Goal: Transaction & Acquisition: Download file/media

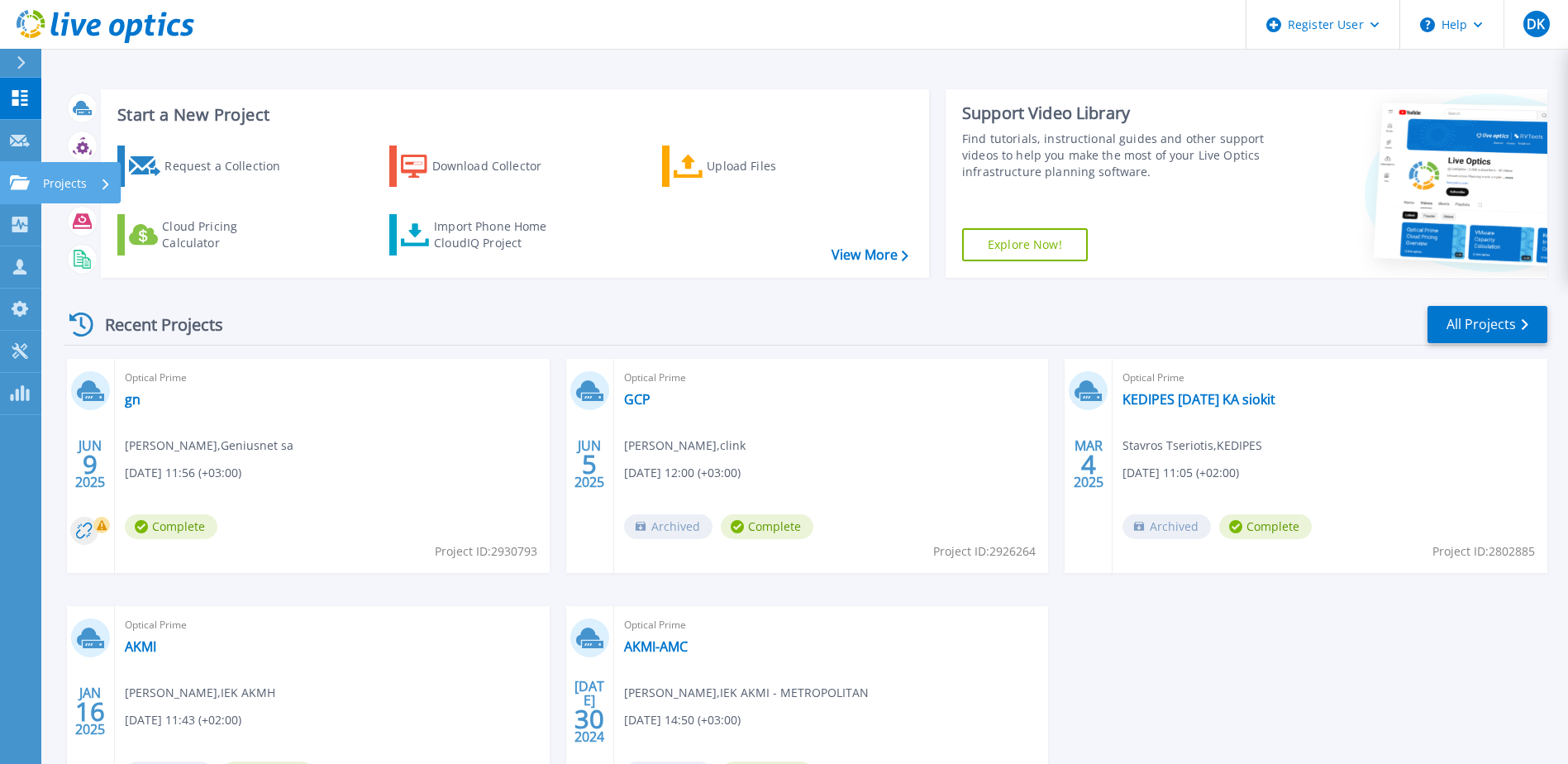
click at [18, 173] on link "Projects Projects" at bounding box center [20, 183] width 41 height 42
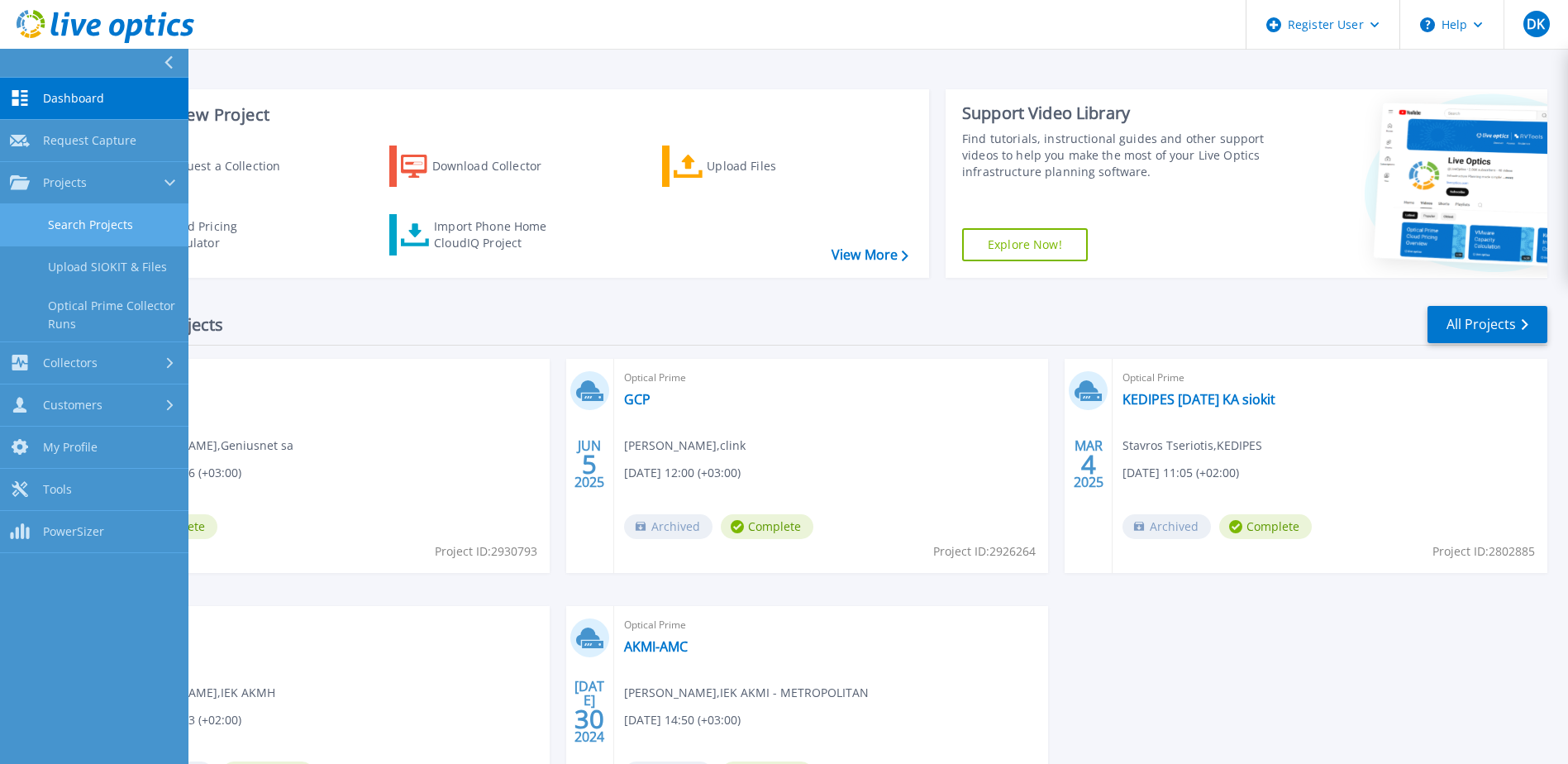
click at [89, 228] on link "Search Projects" at bounding box center [94, 226] width 188 height 42
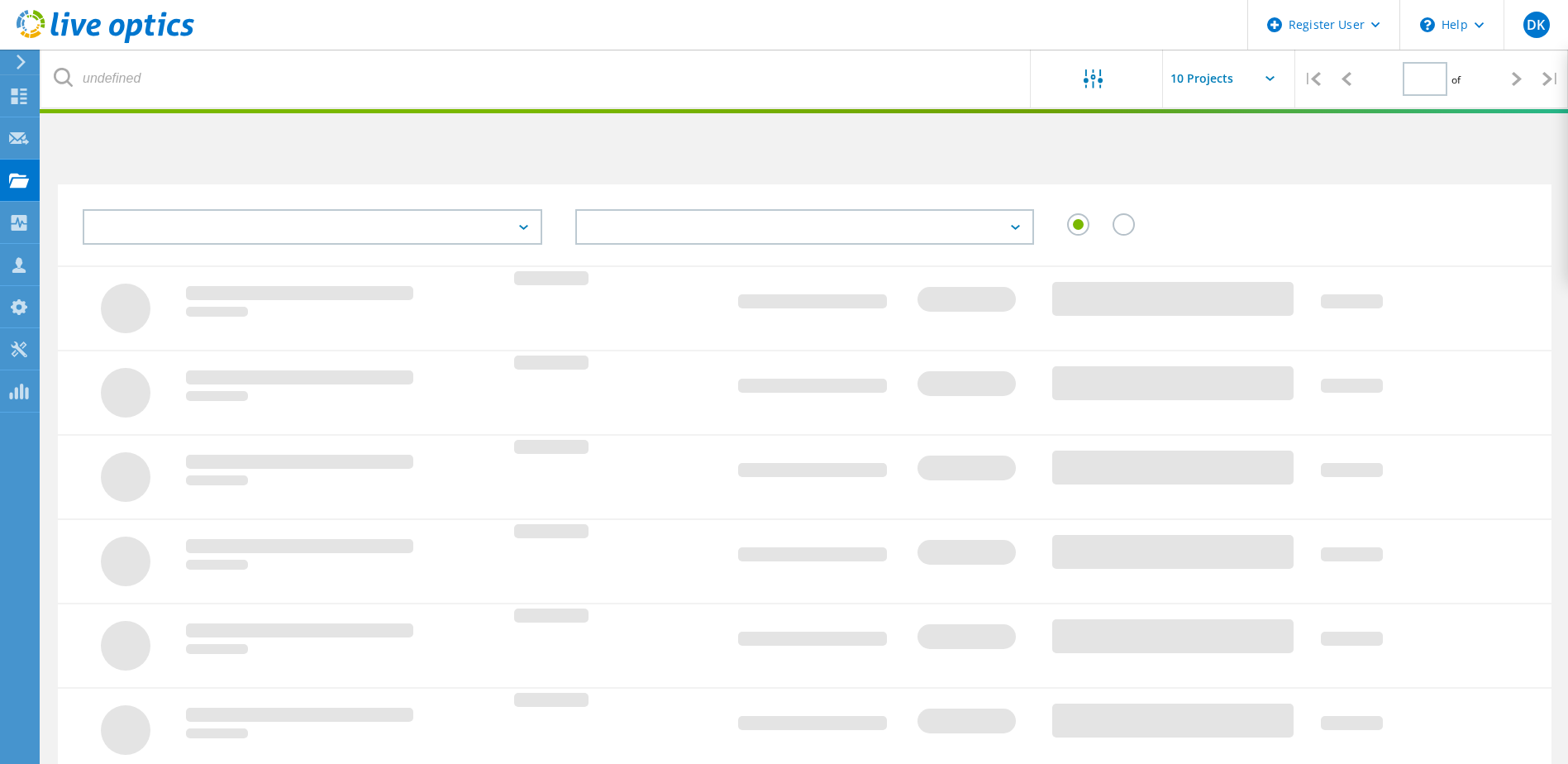
type input "1"
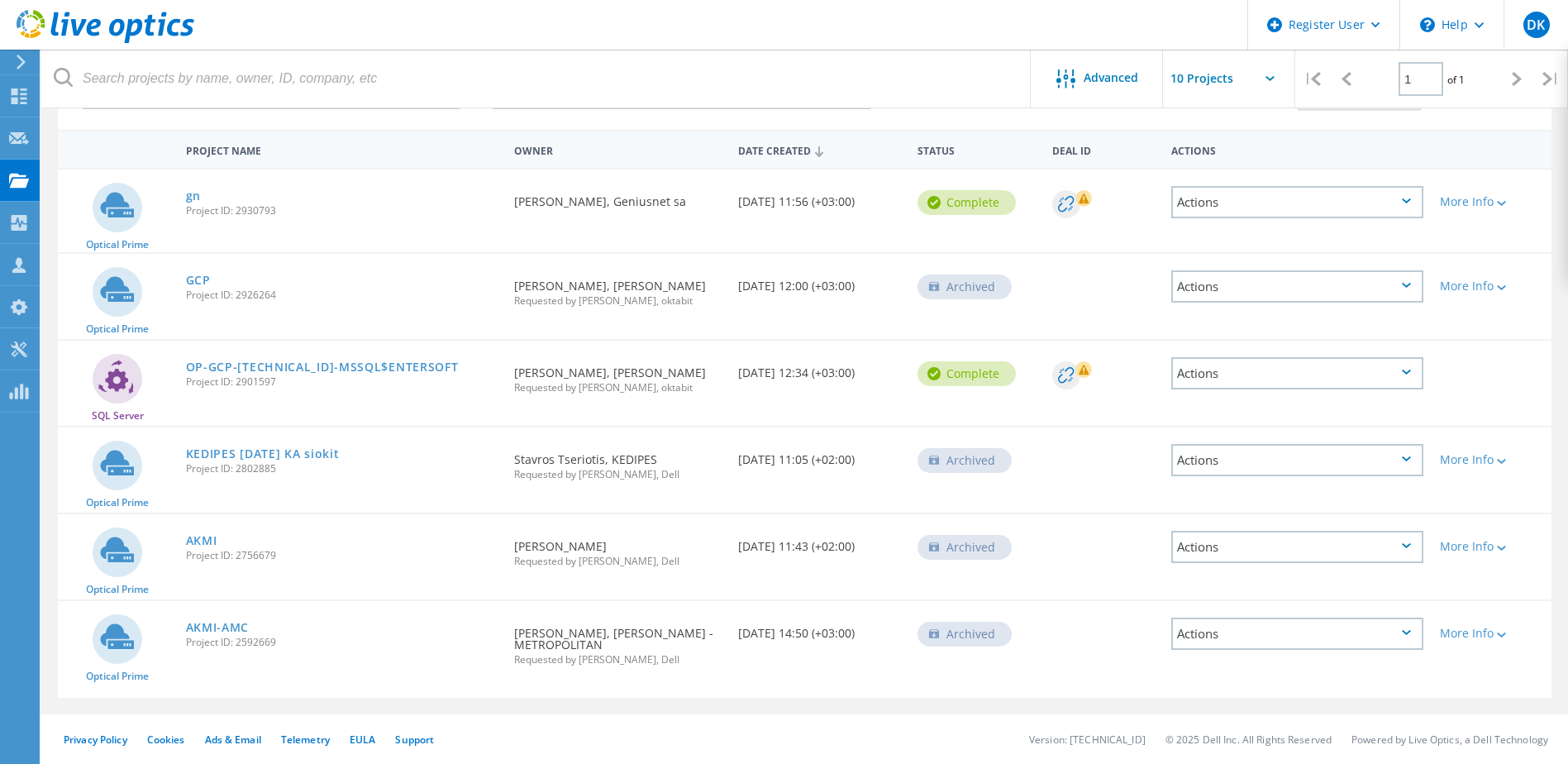
scroll to position [155, 0]
click at [202, 535] on link "AKMI" at bounding box center [202, 540] width 31 height 11
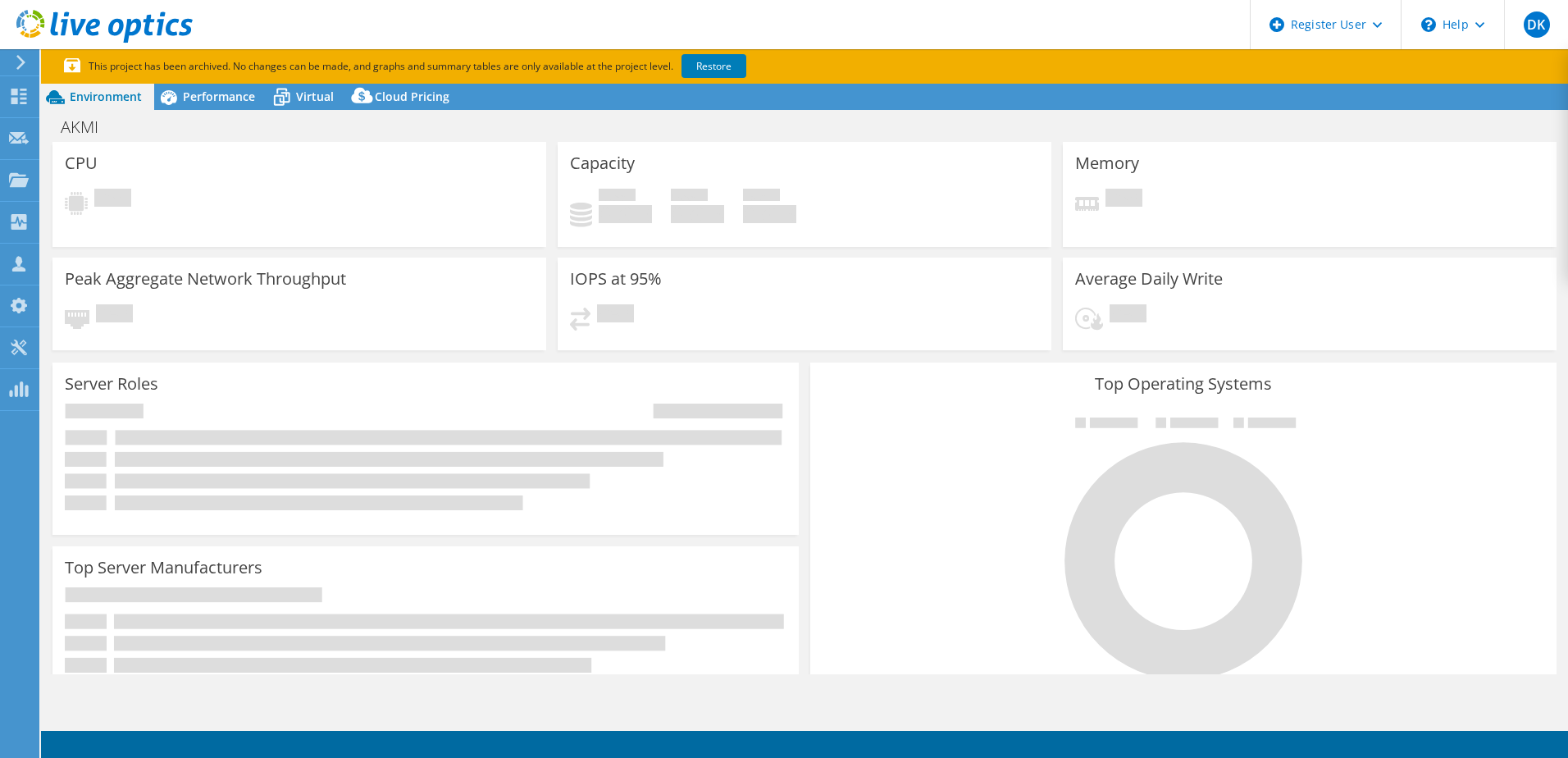
select select "USD"
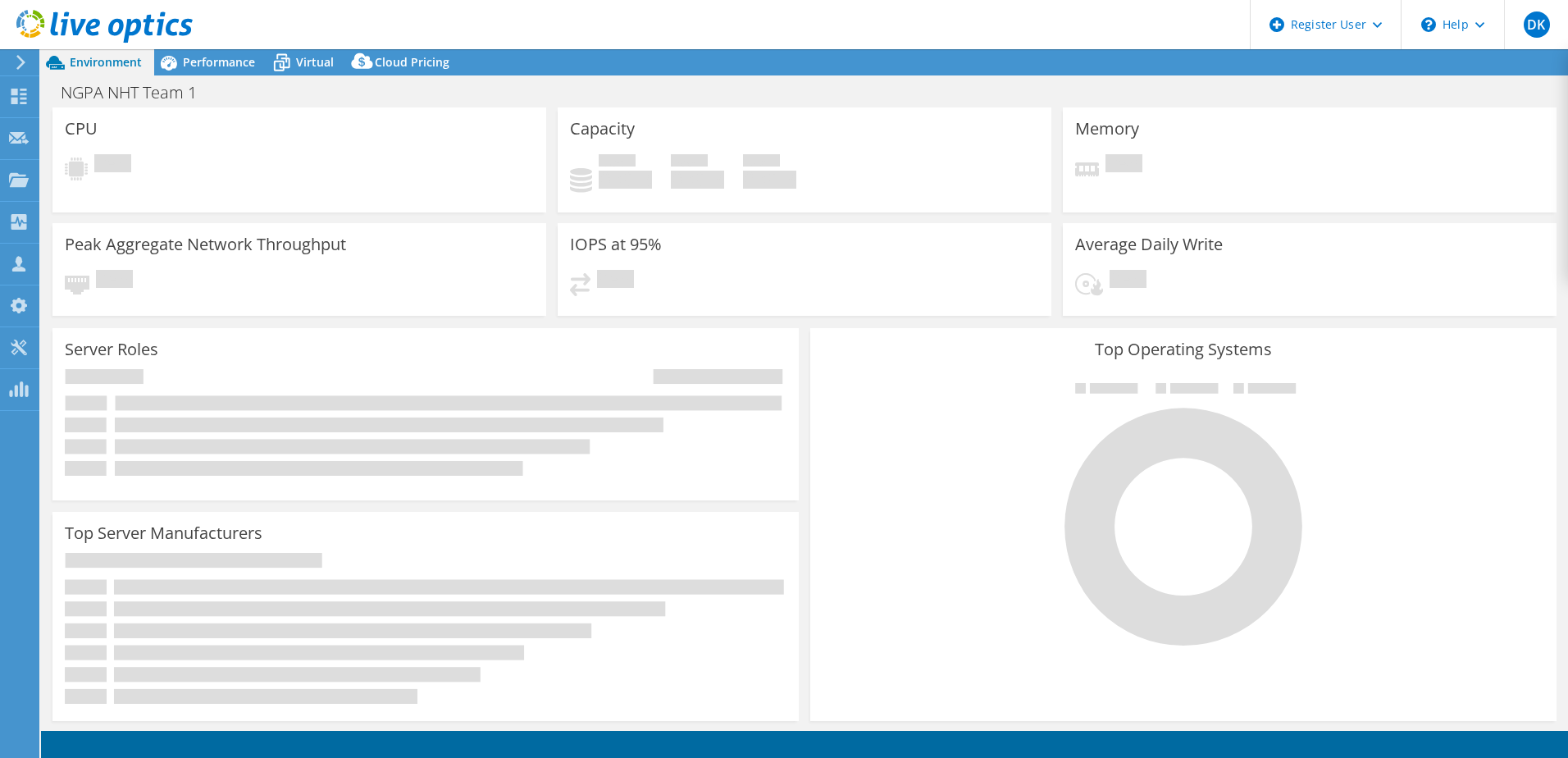
select select "EULondon"
select select "GBP"
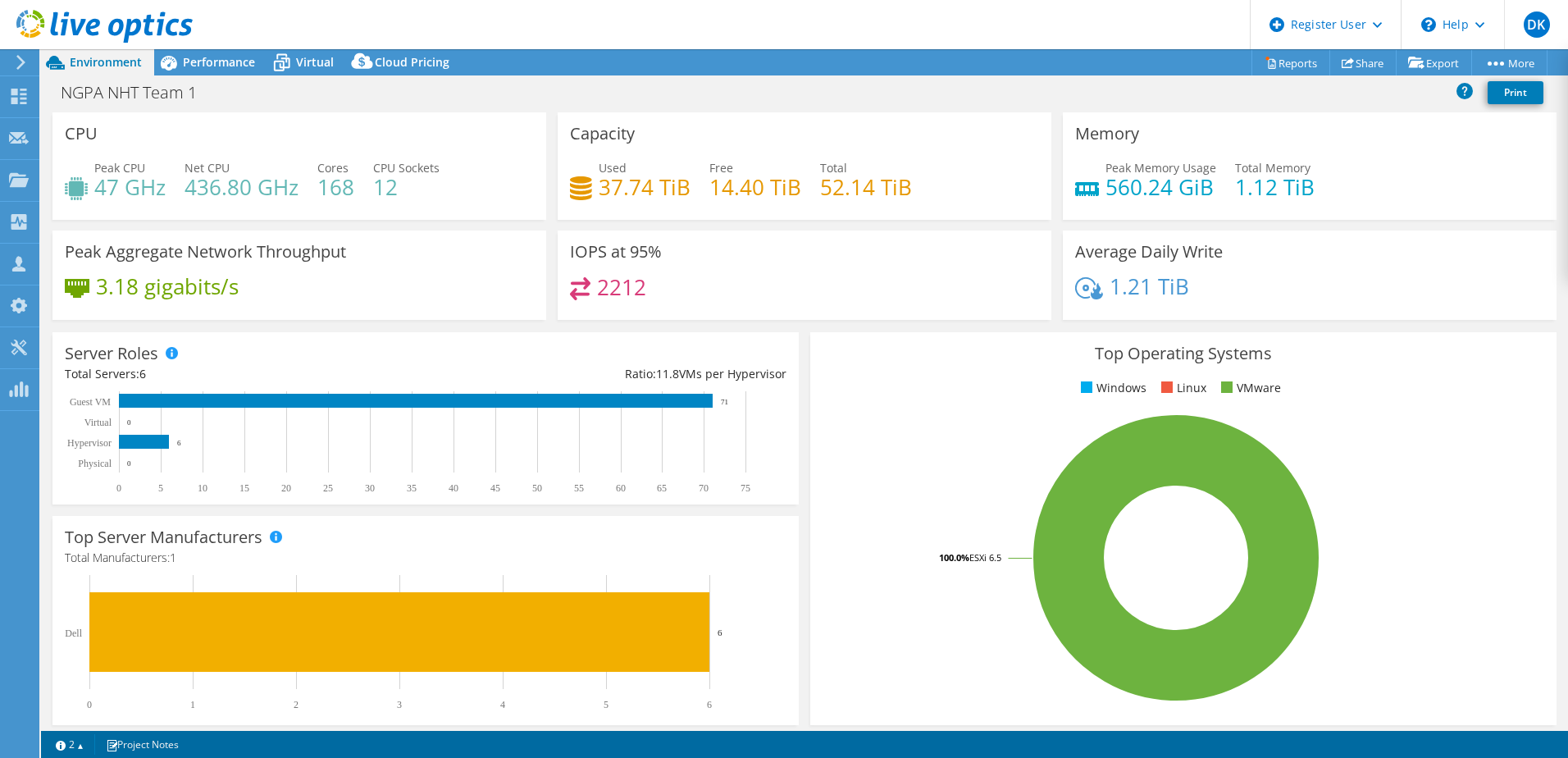
click at [22, 59] on icon at bounding box center [21, 62] width 12 height 15
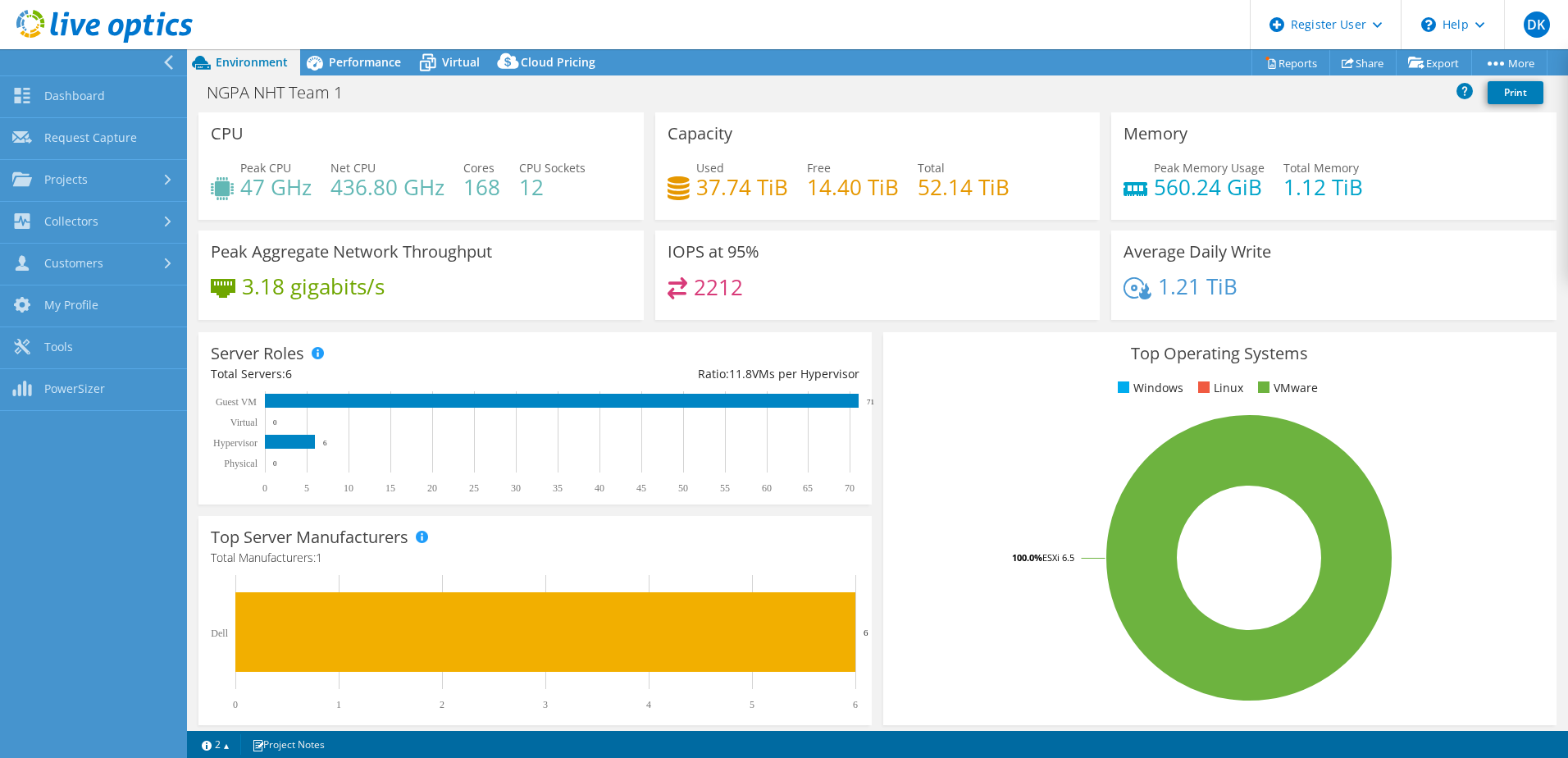
click at [164, 65] on icon at bounding box center [168, 62] width 12 height 15
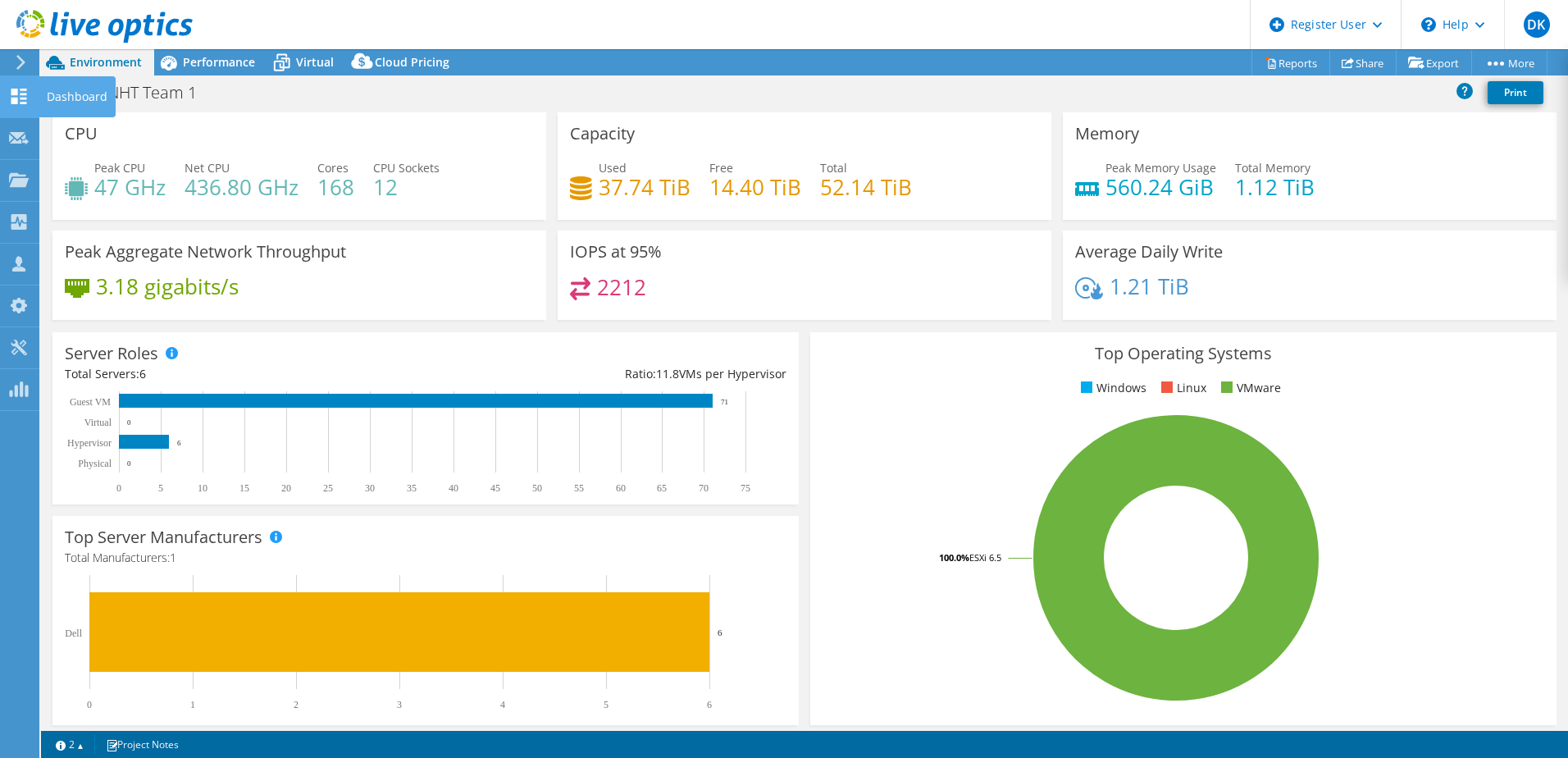
click at [24, 92] on icon at bounding box center [18, 97] width 20 height 16
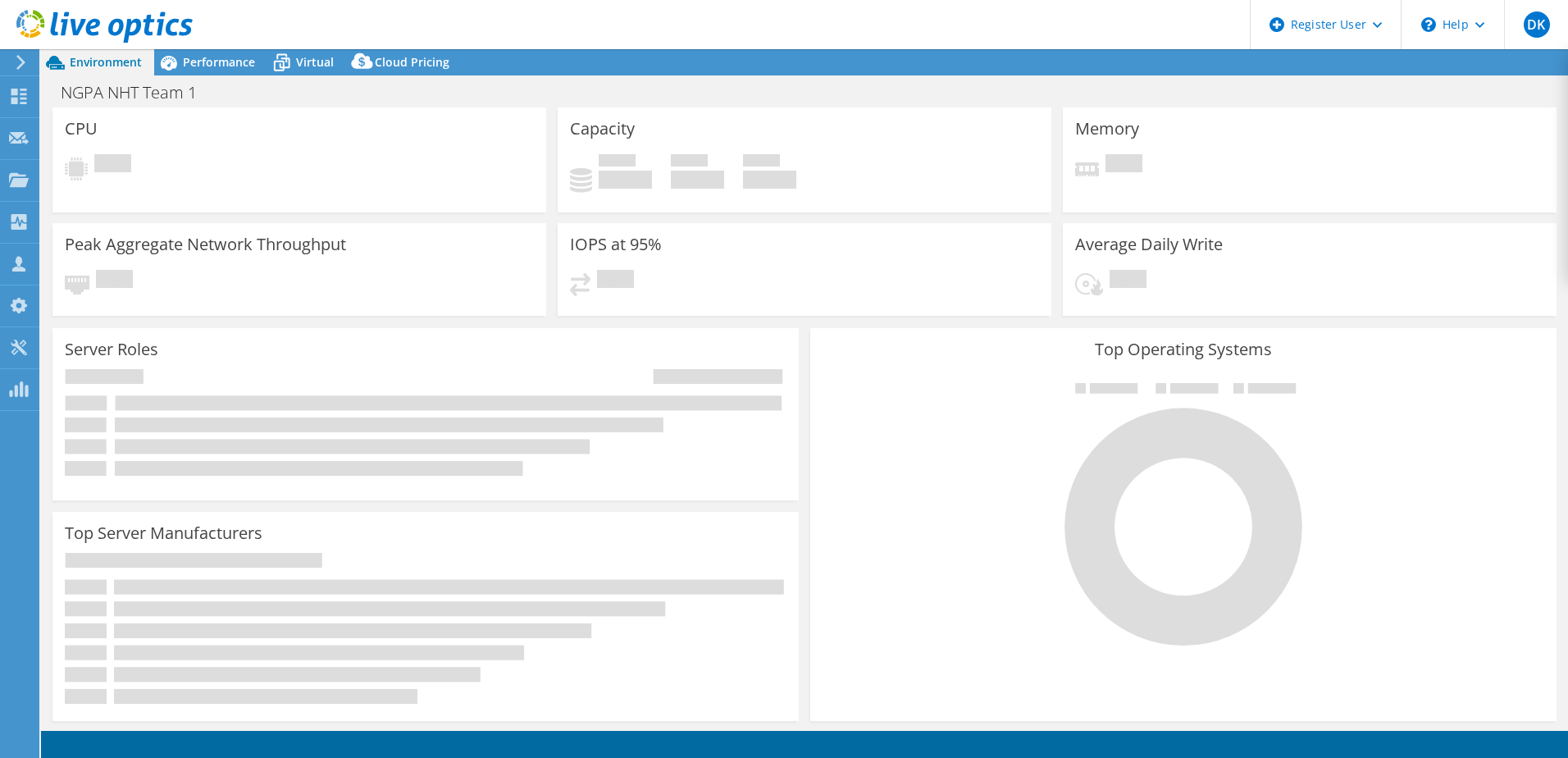
select select "EULondon"
select select "GBP"
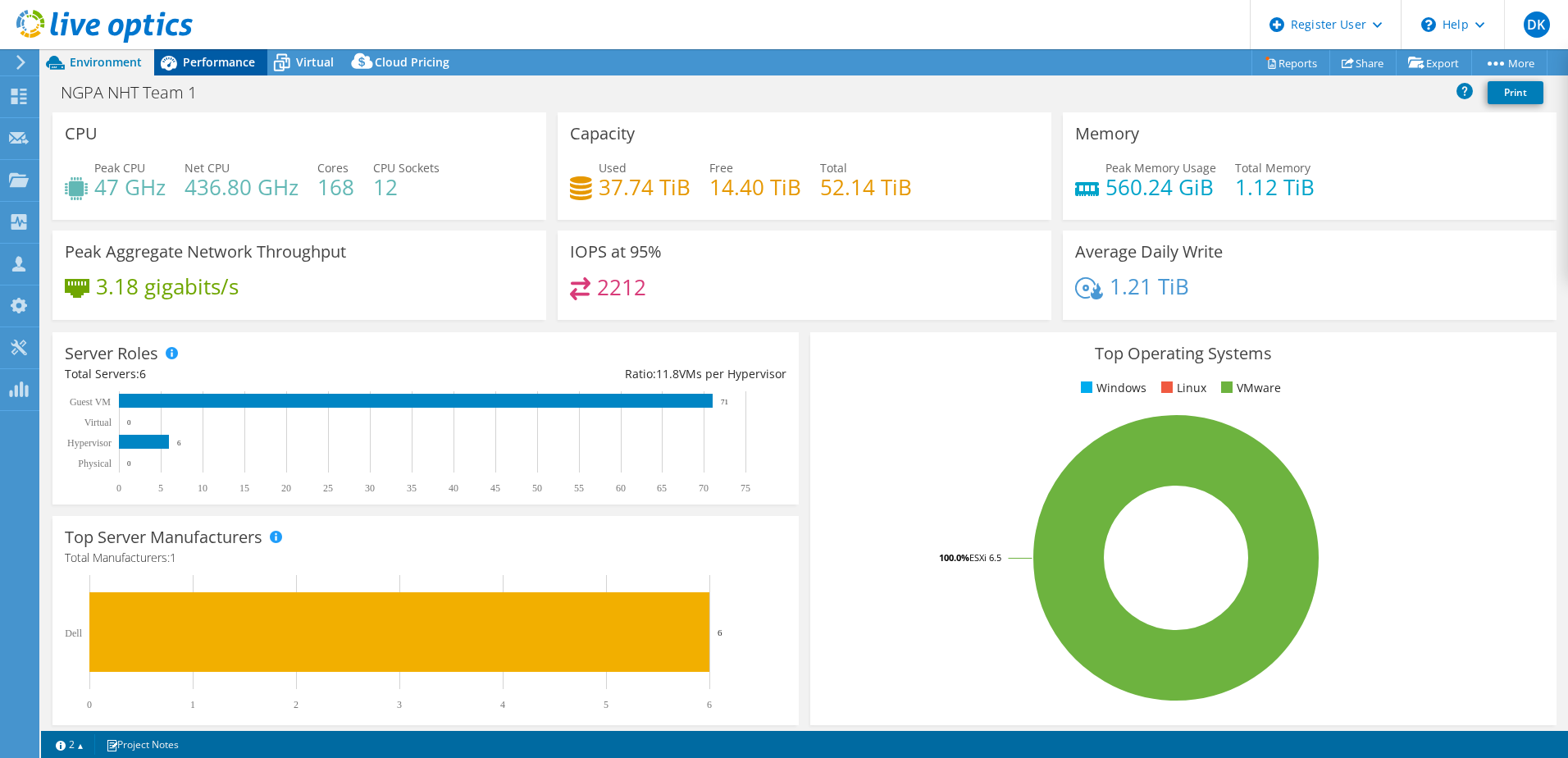
click at [216, 71] on div "Performance" at bounding box center [210, 62] width 113 height 26
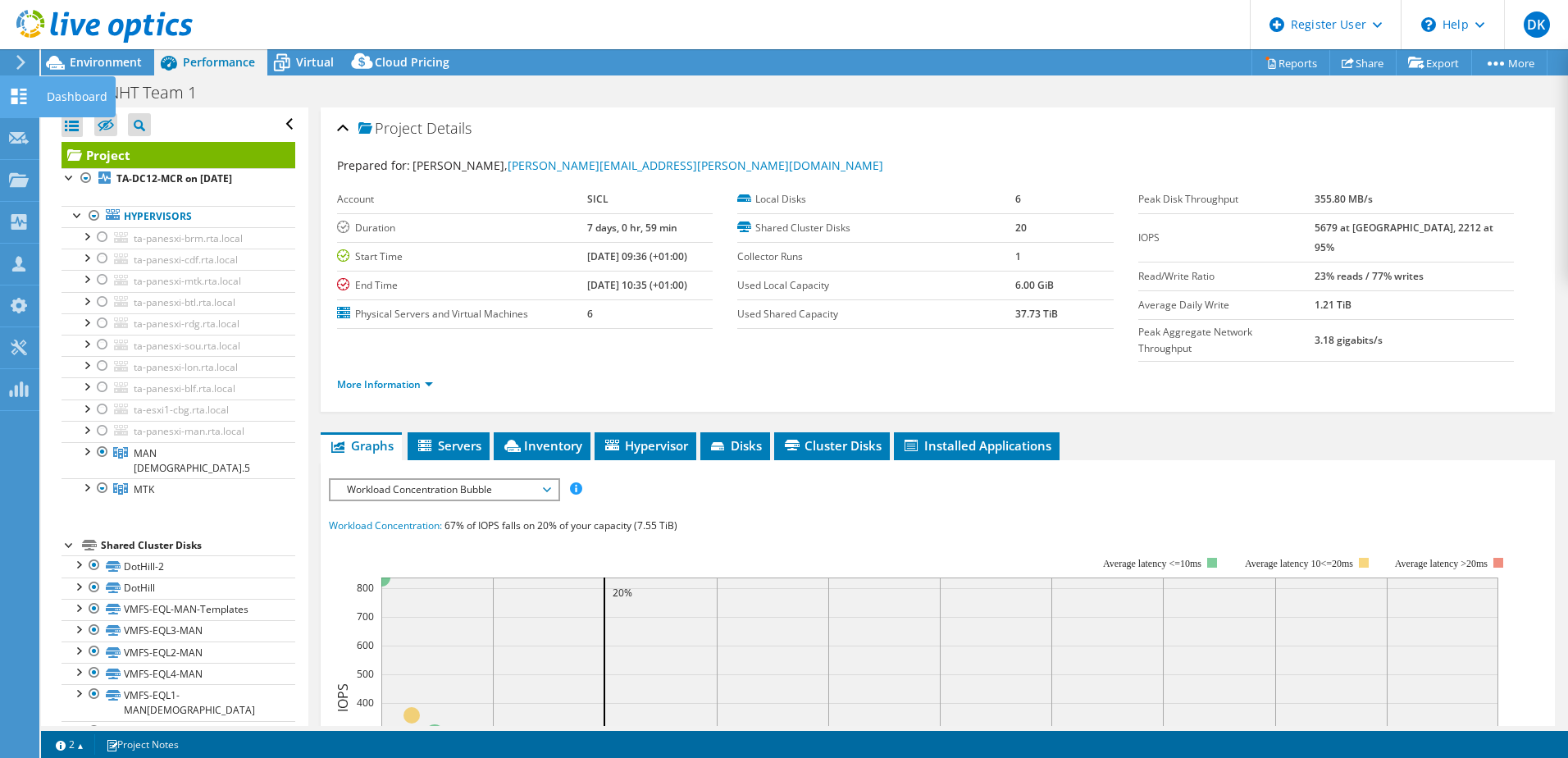
click at [19, 105] on div at bounding box center [18, 98] width 20 height 18
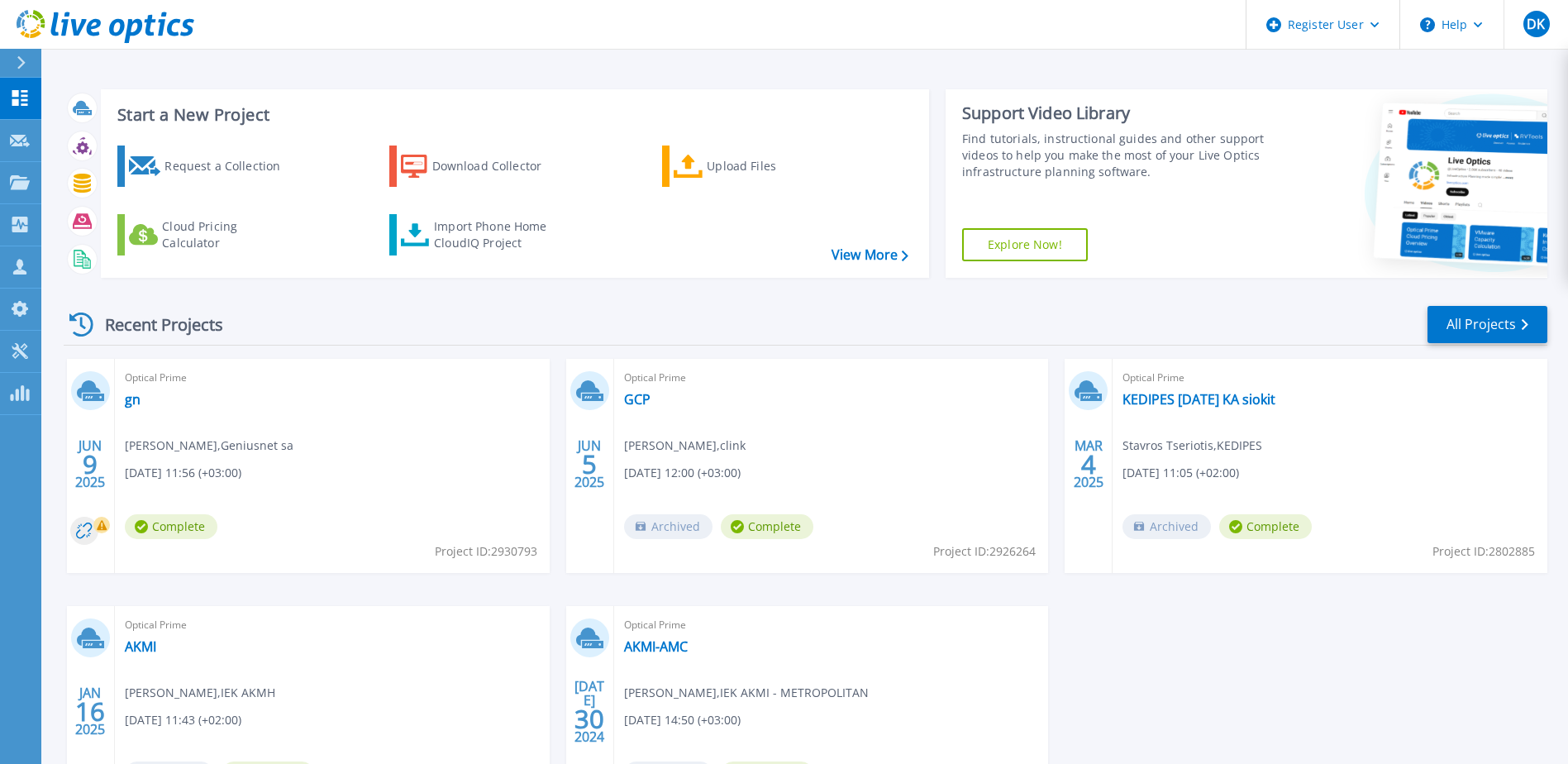
click at [1052, 237] on link "Explore Now!" at bounding box center [1025, 245] width 125 height 33
click at [17, 216] on link "Collectors Collectors" at bounding box center [20, 226] width 41 height 42
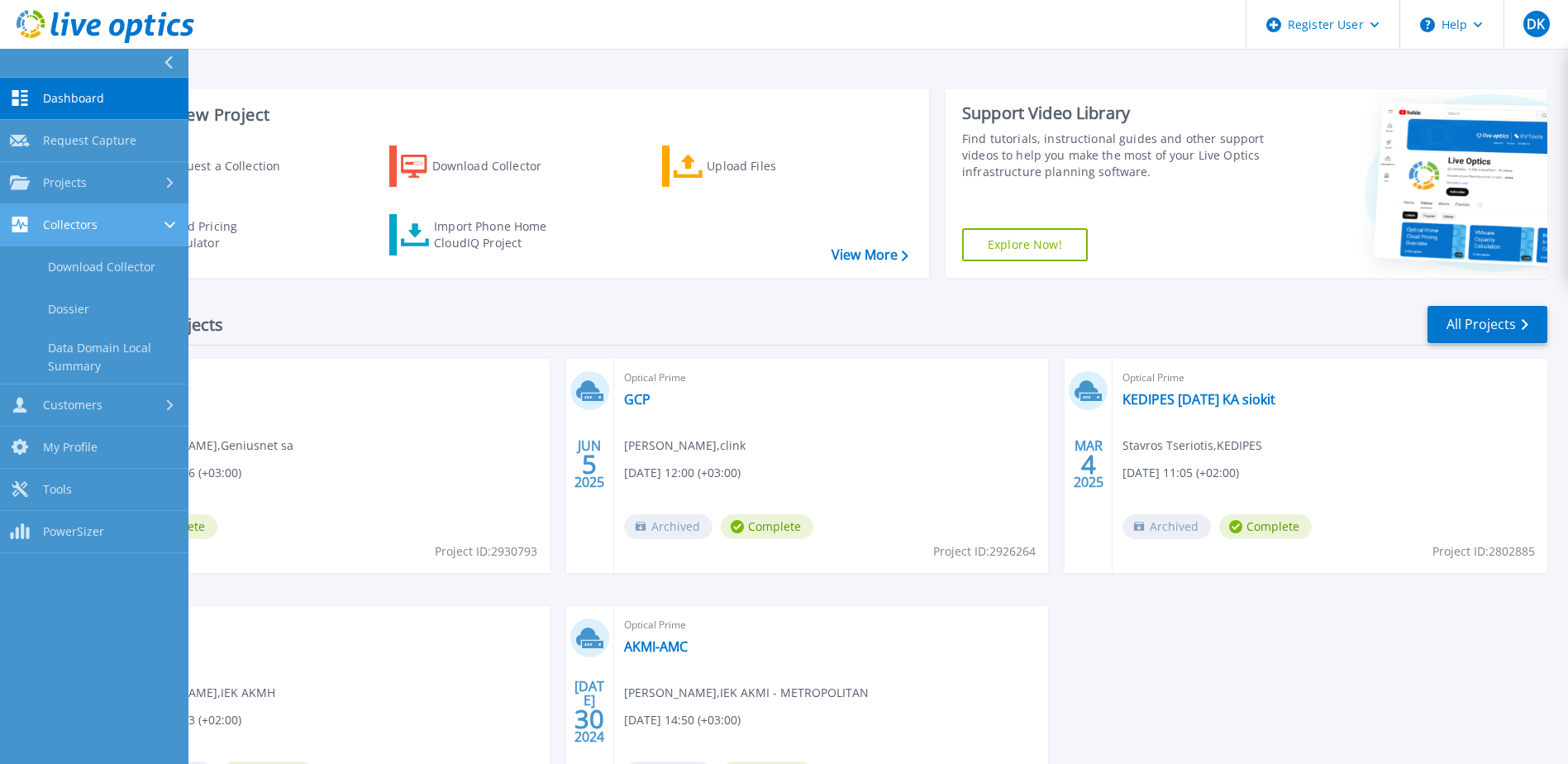
click at [165, 220] on div "Collectors" at bounding box center [94, 225] width 169 height 16
click at [165, 220] on div at bounding box center [172, 225] width 14 height 13
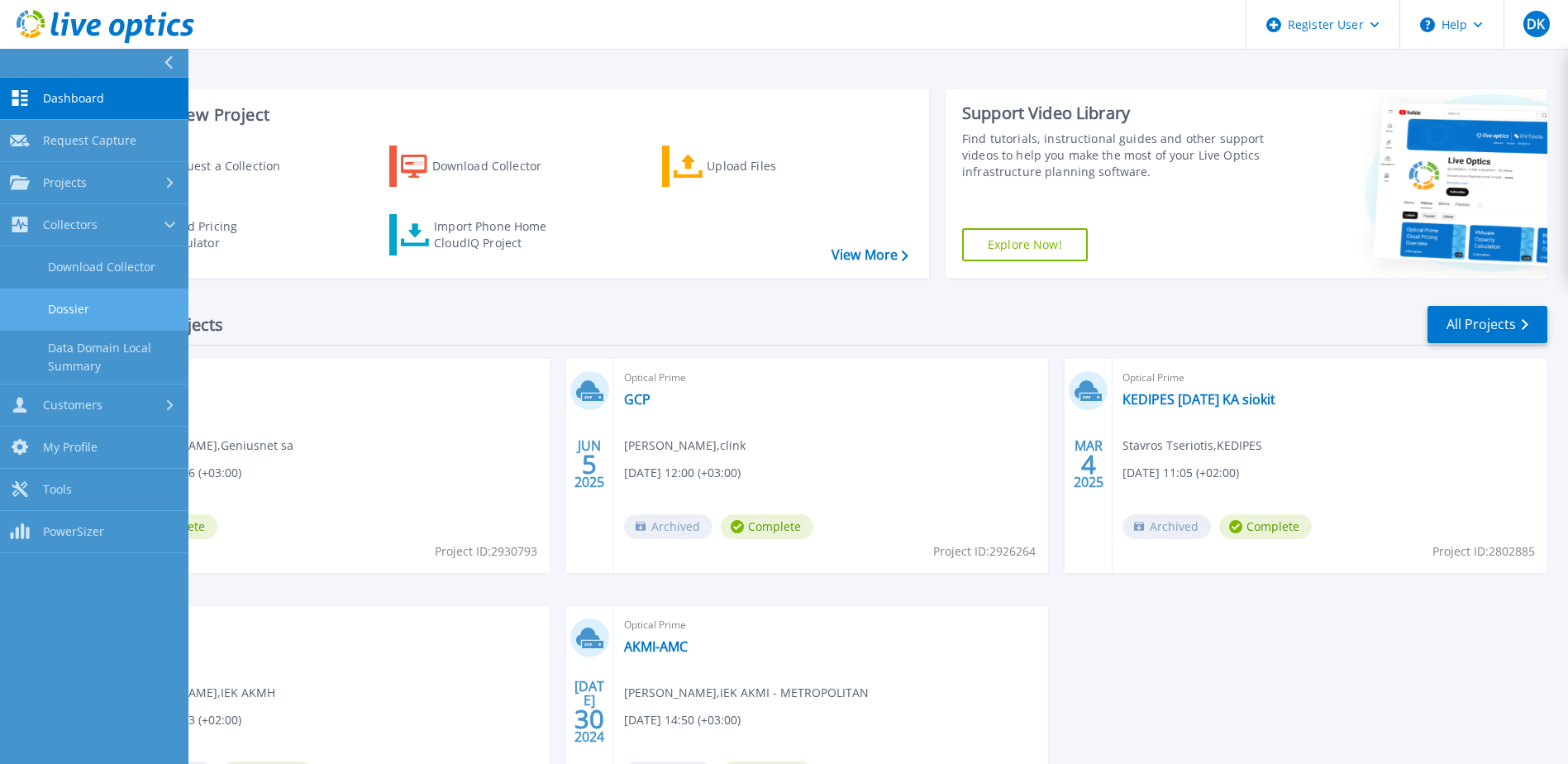
click at [86, 316] on link "Dossier" at bounding box center [94, 309] width 188 height 42
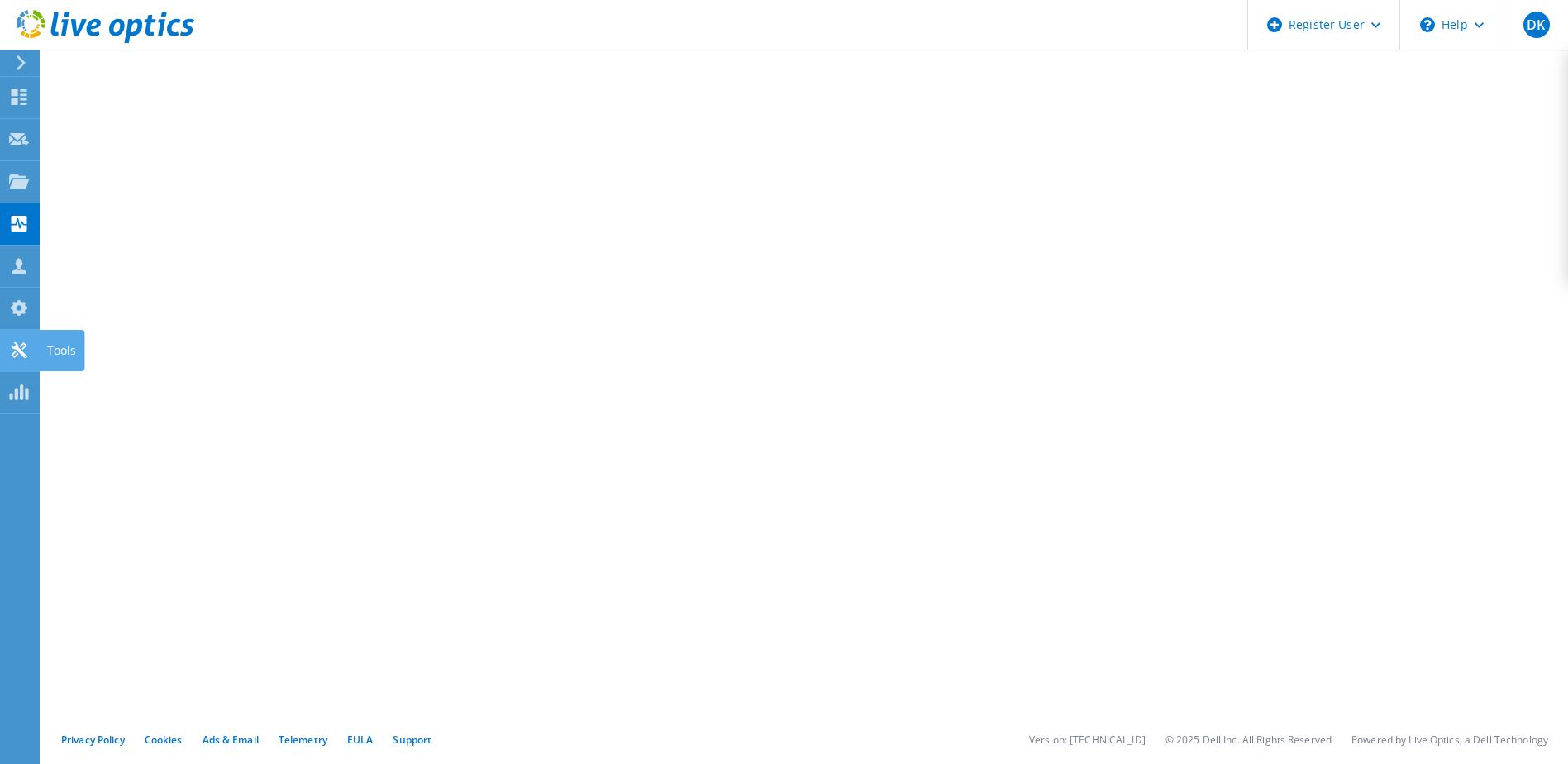
click at [19, 348] on icon at bounding box center [18, 350] width 20 height 16
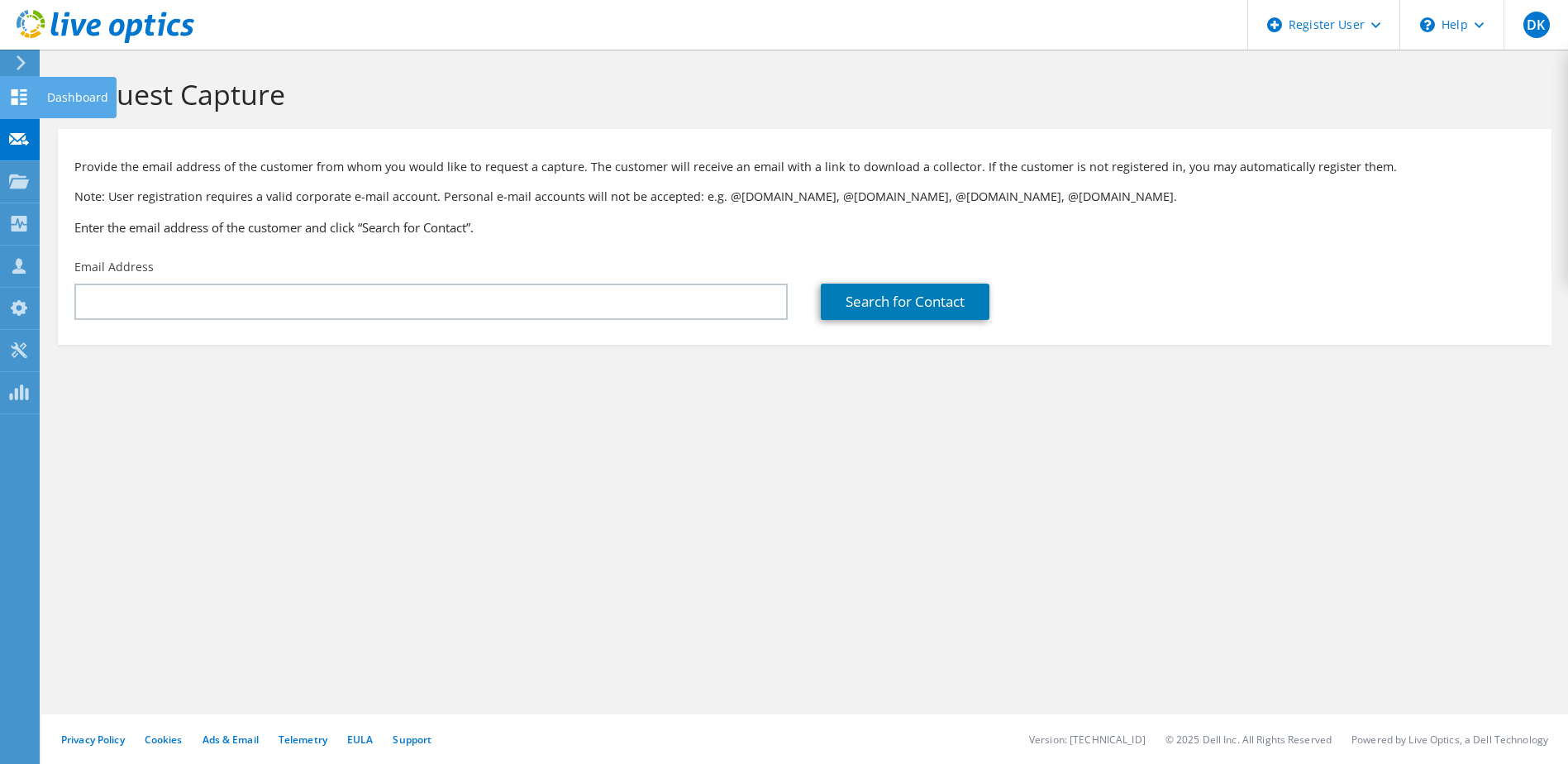
click at [10, 105] on icon at bounding box center [18, 98] width 20 height 16
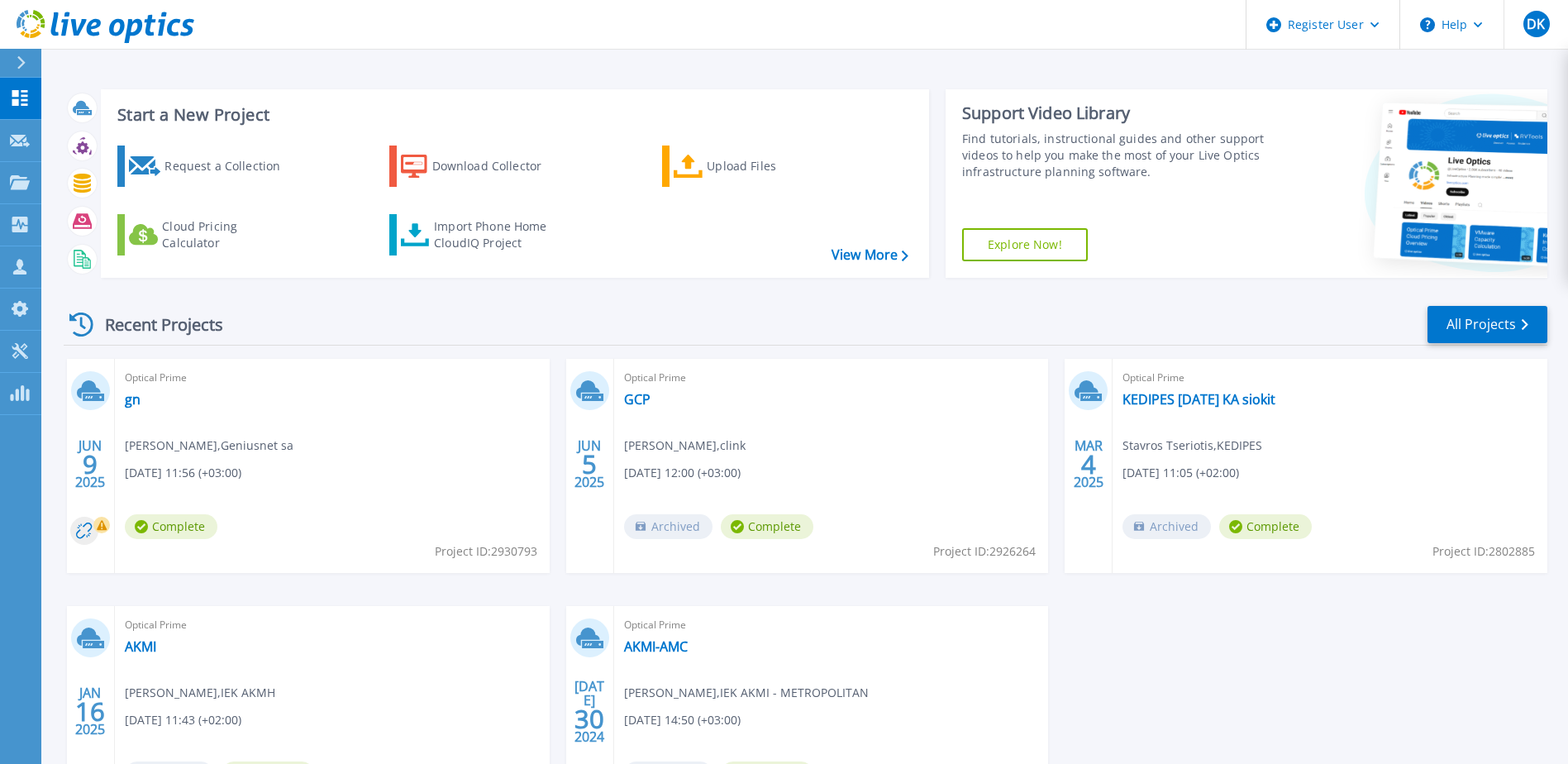
click at [21, 58] on icon at bounding box center [21, 63] width 8 height 13
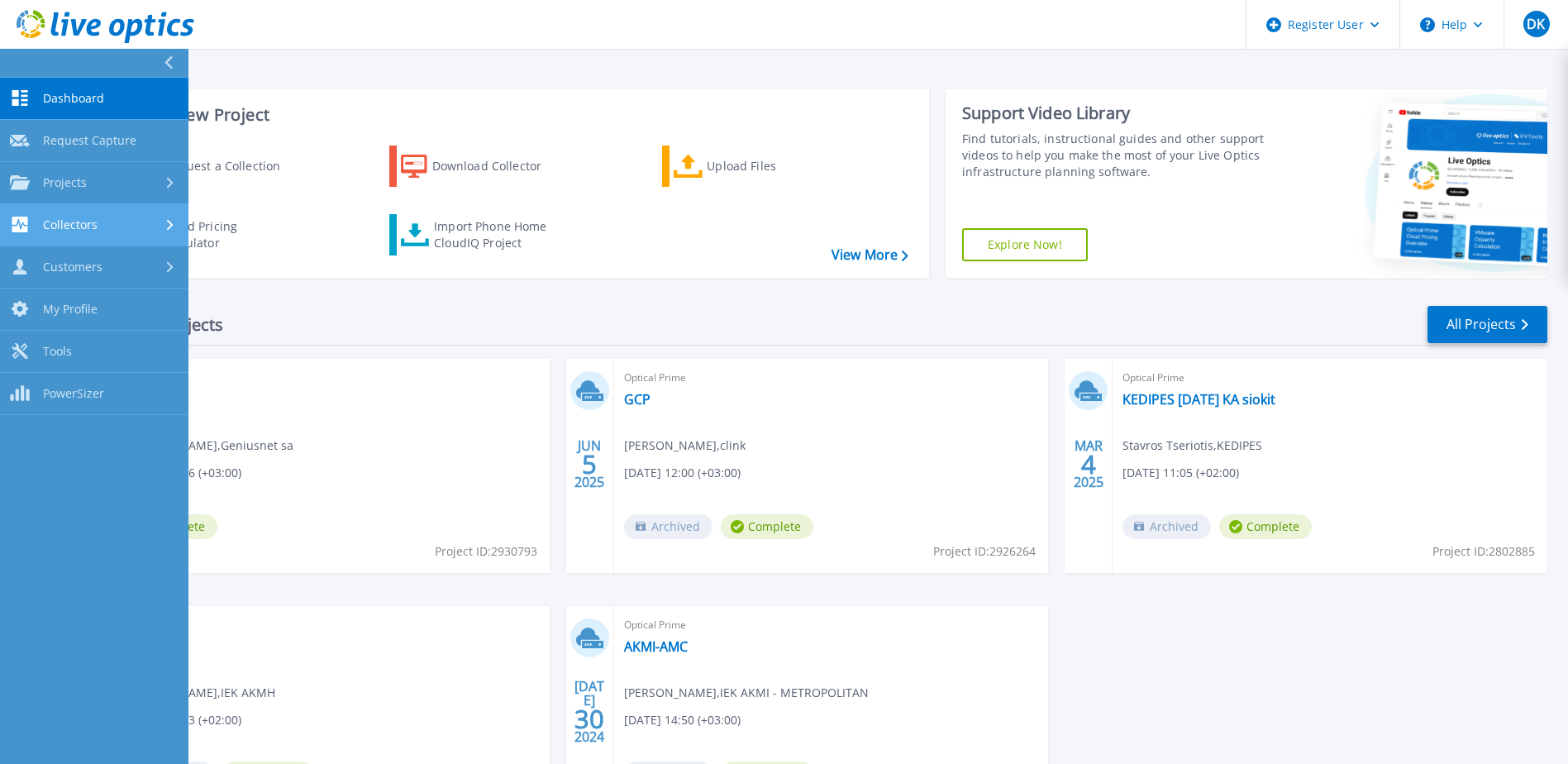
click at [160, 231] on div "Collectors" at bounding box center [94, 225] width 169 height 16
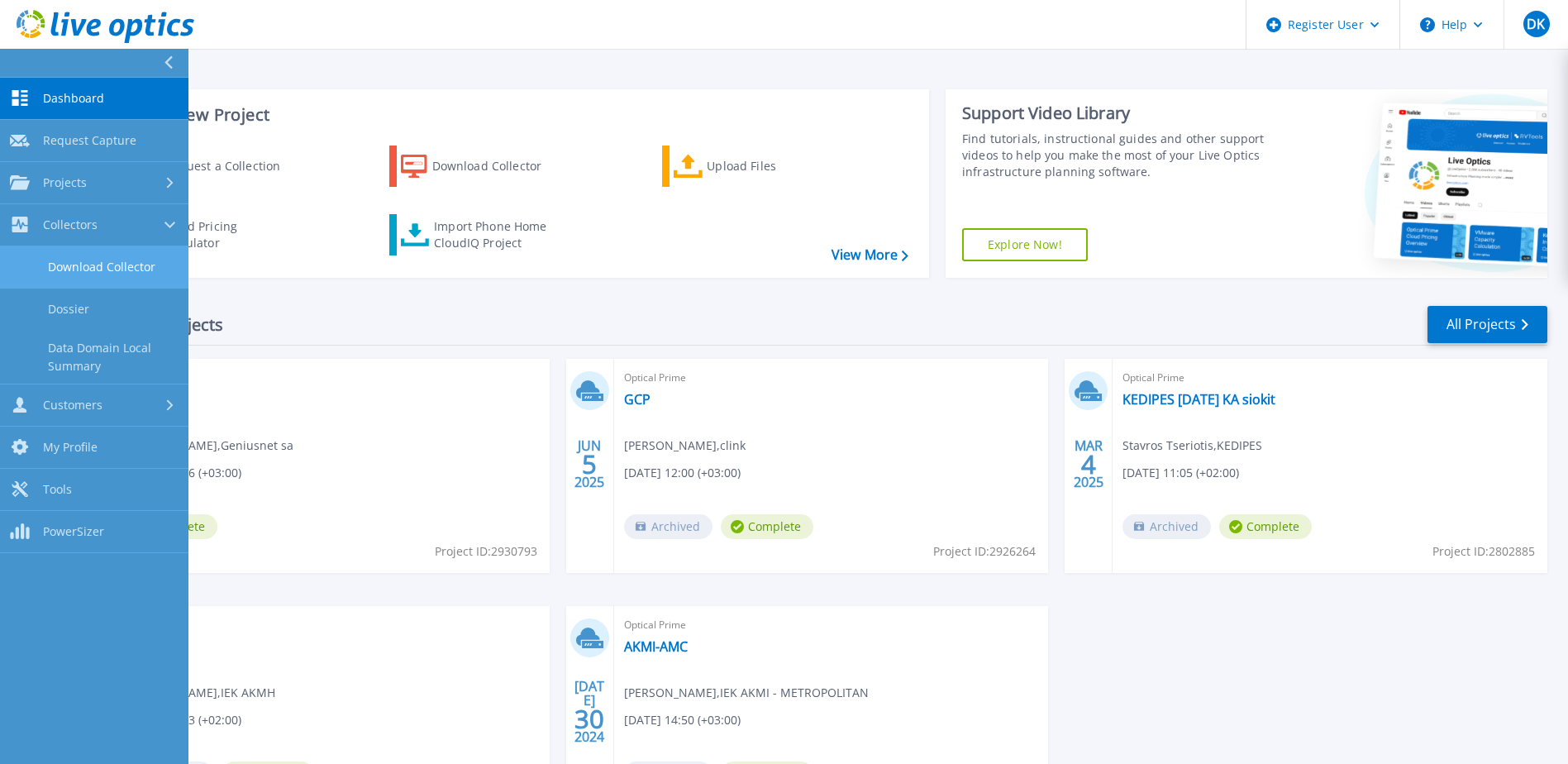
click at [130, 252] on link "Download Collector" at bounding box center [94, 267] width 188 height 42
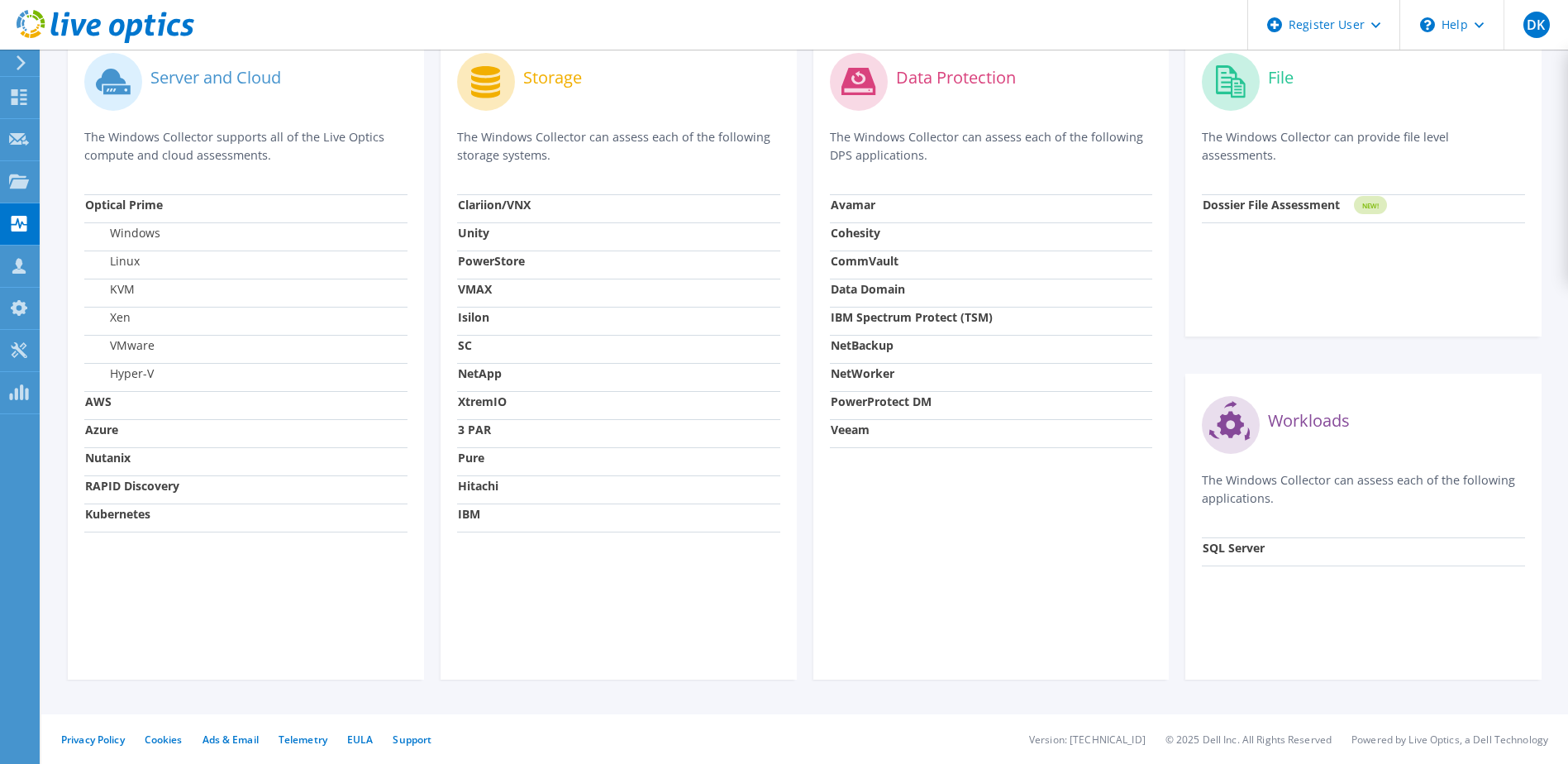
scroll to position [109, 0]
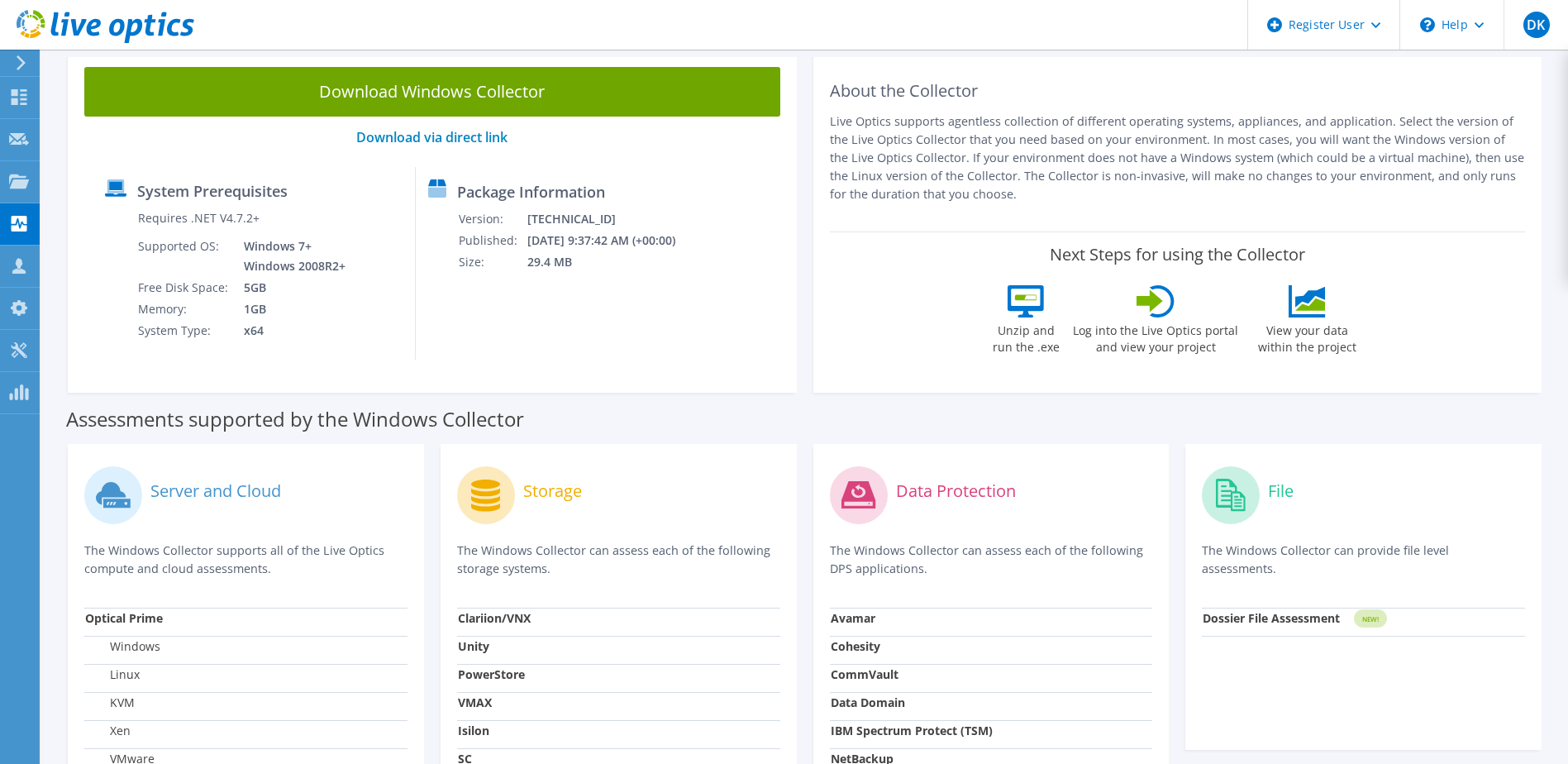
click at [561, 491] on label "Storage" at bounding box center [552, 490] width 58 height 17
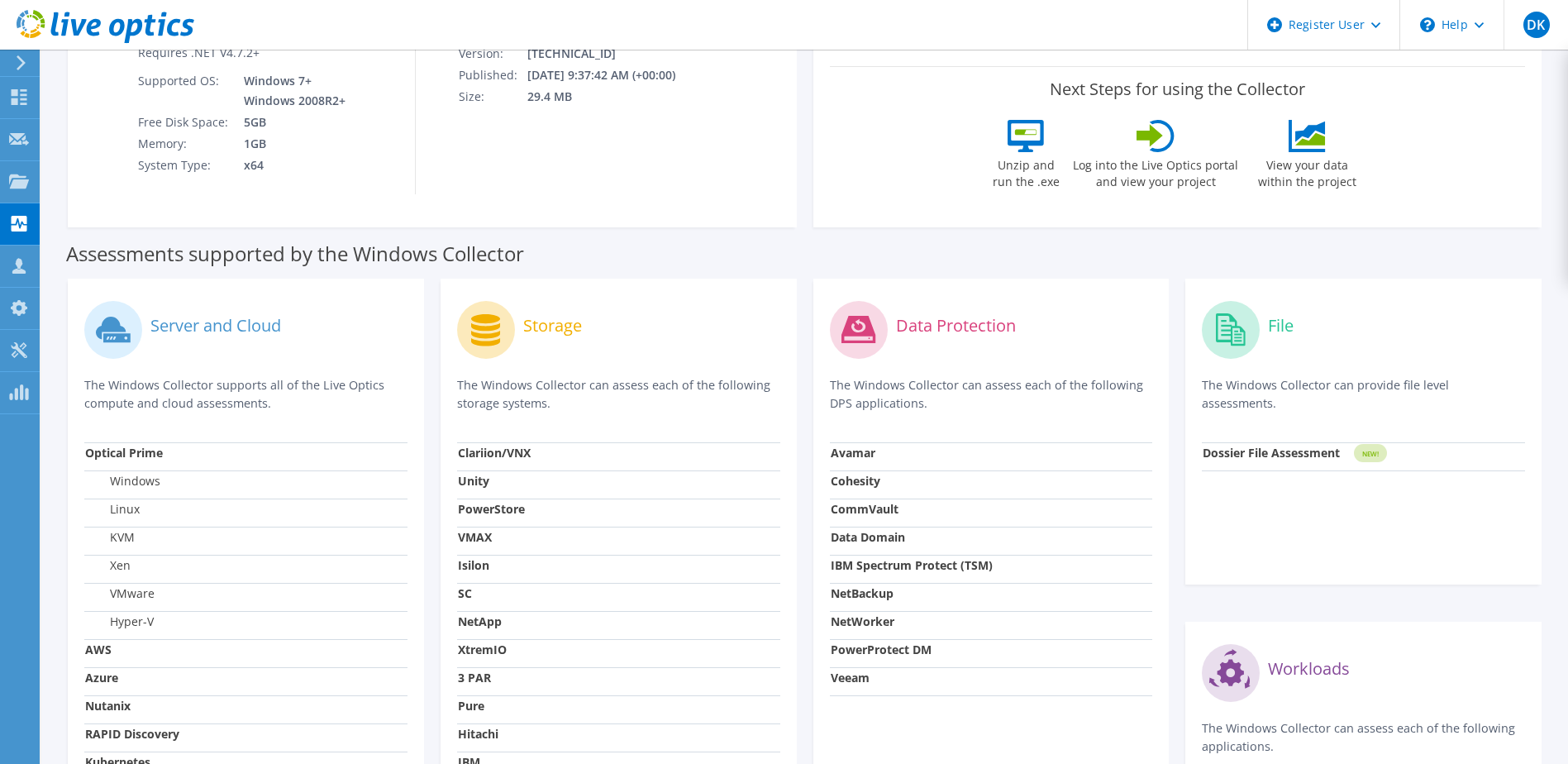
scroll to position [357, 0]
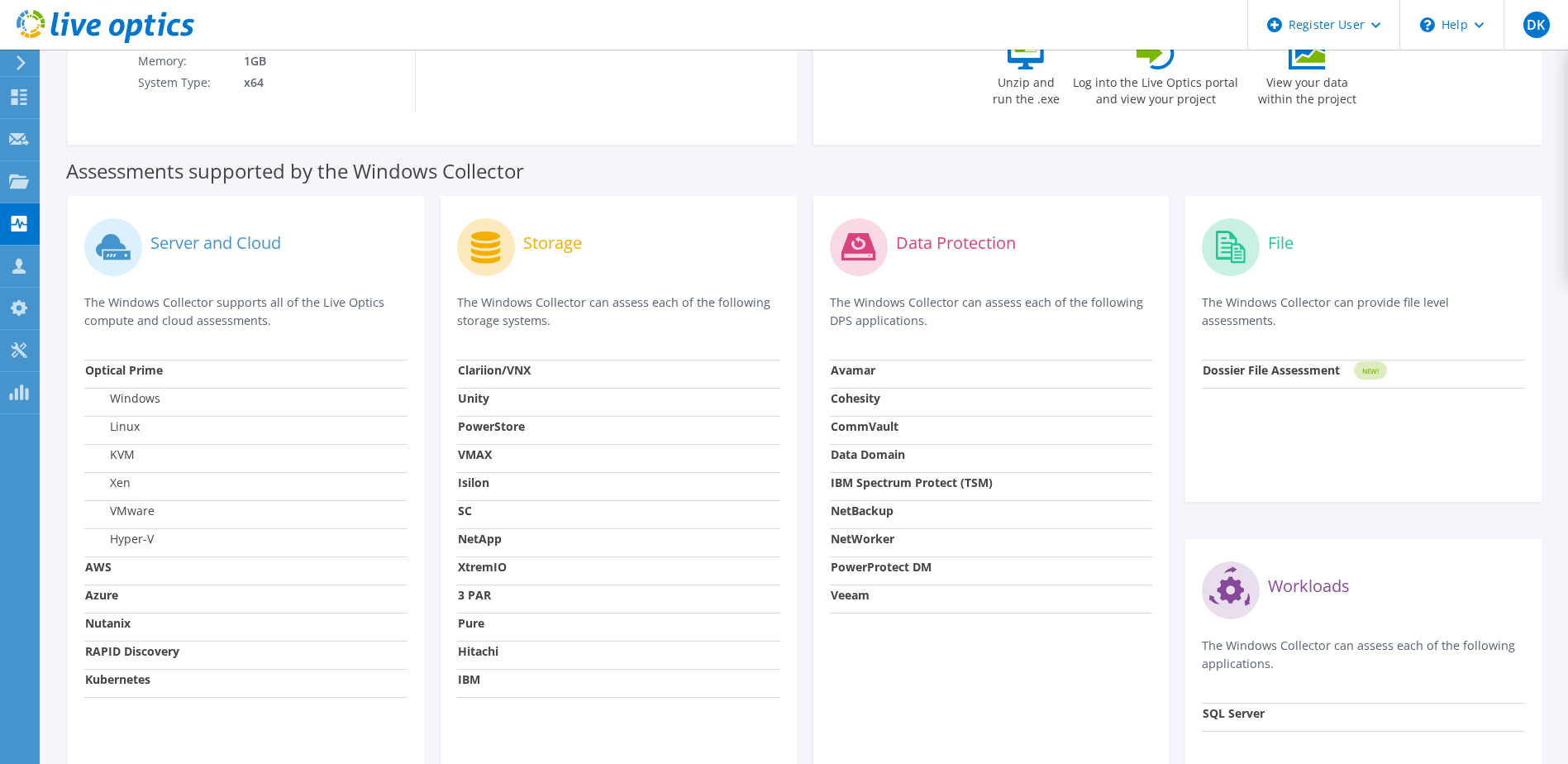
click at [1293, 369] on strong "Dossier File Assessment" at bounding box center [1271, 370] width 138 height 16
